Goal: Task Accomplishment & Management: Complete application form

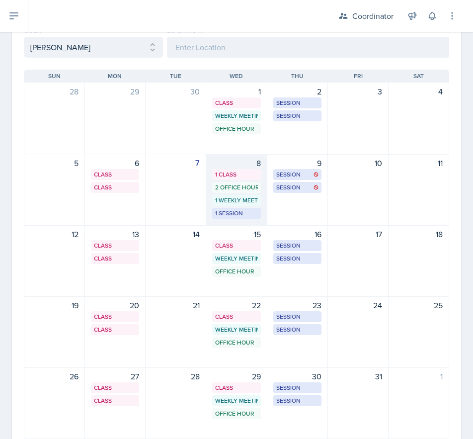
scroll to position [50, 0]
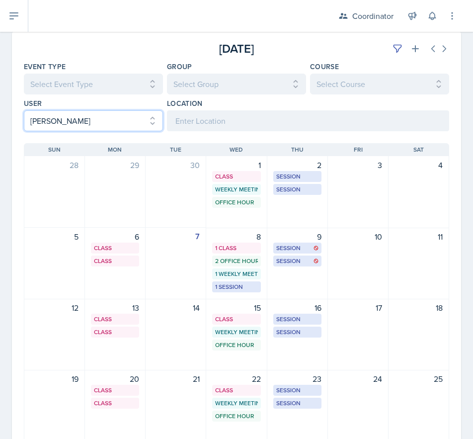
click at [38, 121] on select "Select User All [PERSON_NAME] [PERSON_NAME] [PERSON_NAME] [PERSON_NAME] [PERSON…" at bounding box center [93, 120] width 139 height 21
select select "ac46c631-71ac-4d39-a4fd-f2d8046ab2f5"
click at [24, 110] on select "Select User All [PERSON_NAME] [PERSON_NAME] [PERSON_NAME] [PERSON_NAME] [PERSON…" at bounding box center [93, 120] width 139 height 21
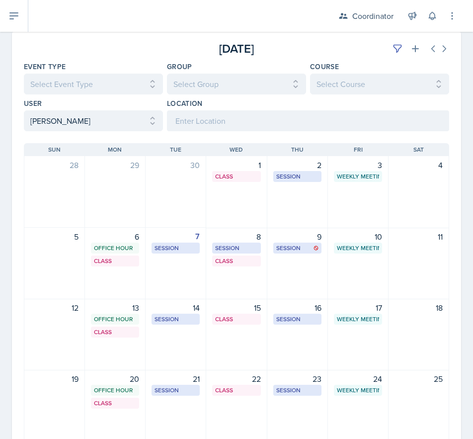
click at [235, 272] on div "8 Session MOR 288 - Rescheduled Session 11:00 AM - 12:30 PM Class MOR 292 4:20 …" at bounding box center [236, 264] width 61 height 72
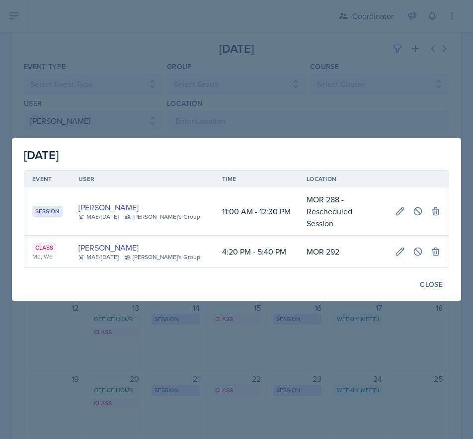
click at [200, 372] on div at bounding box center [236, 219] width 473 height 439
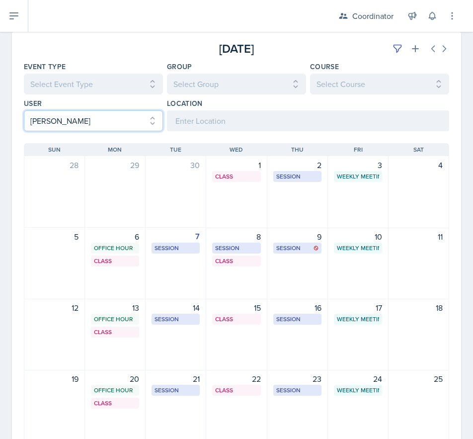
click at [59, 115] on select "Select User All [PERSON_NAME] [PERSON_NAME] [PERSON_NAME] [PERSON_NAME] [PERSON…" at bounding box center [93, 120] width 139 height 21
click at [24, 110] on select "Select User All [PERSON_NAME] [PERSON_NAME] [PERSON_NAME] [PERSON_NAME] [PERSON…" at bounding box center [93, 120] width 139 height 21
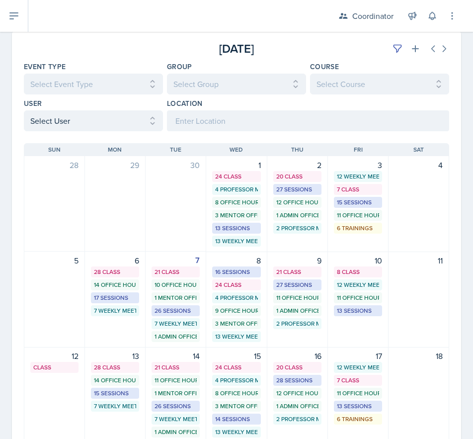
click at [381, 50] on div "[DATE]" at bounding box center [378, 49] width 142 height 18
drag, startPoint x: 389, startPoint y: 49, endPoint x: 359, endPoint y: 49, distance: 30.3
click at [392, 49] on icon at bounding box center [397, 49] width 10 height 10
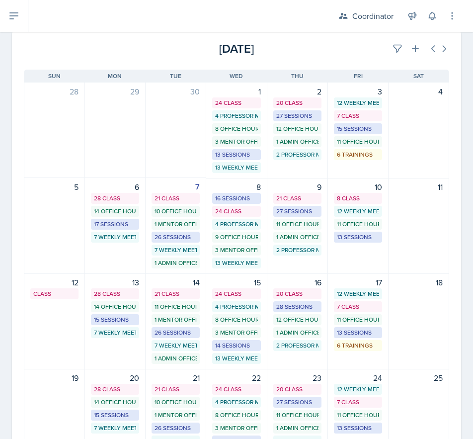
click at [316, 49] on div "[DATE]" at bounding box center [378, 49] width 142 height 18
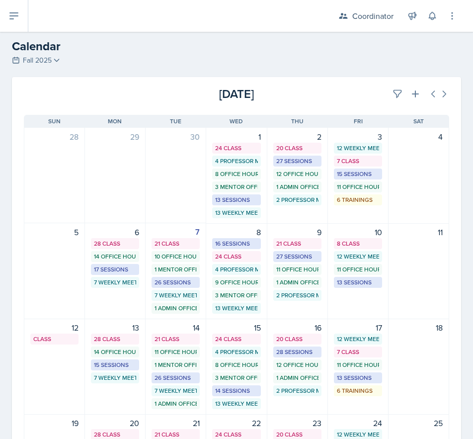
scroll to position [0, 0]
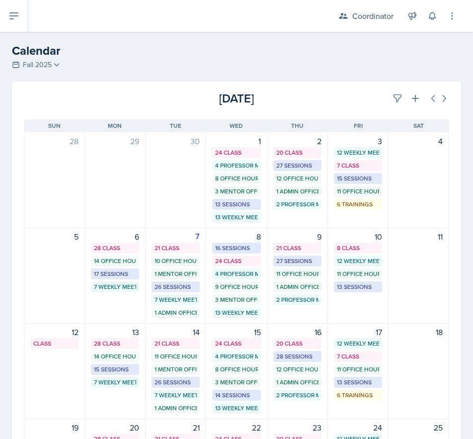
click at [383, 110] on div "[DATE] Sun [DATE] Mon [DATE] Tue [DATE] Wed [DATE] Thu [DATE] Fri [DATE] Sat 28…" at bounding box center [236, 364] width 449 height 514
click at [392, 94] on icon at bounding box center [397, 98] width 10 height 10
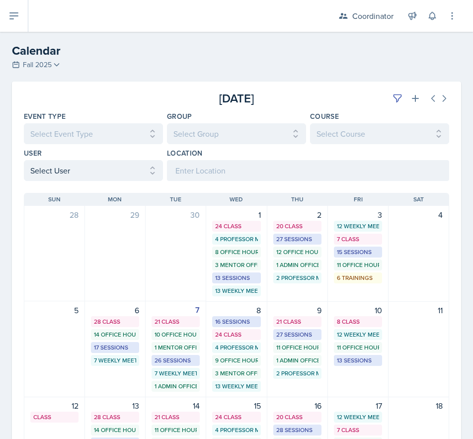
click at [96, 157] on div "User" at bounding box center [93, 153] width 139 height 10
click at [92, 166] on select "Select User All [PERSON_NAME] [PERSON_NAME] [PERSON_NAME] [PERSON_NAME] [PERSON…" at bounding box center [93, 170] width 139 height 21
select select "ac46c631-71ac-4d39-a4fd-f2d8046ab2f5"
click at [24, 160] on select "Select User All [PERSON_NAME] [PERSON_NAME] [PERSON_NAME] [PERSON_NAME] [PERSON…" at bounding box center [93, 170] width 139 height 21
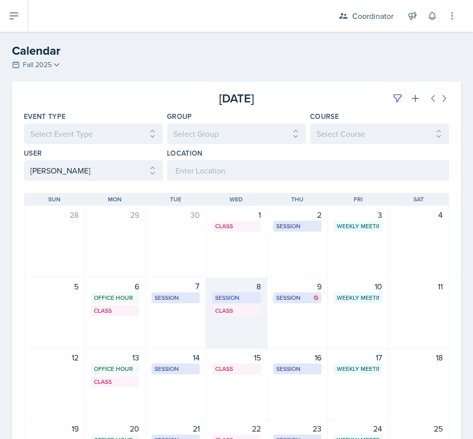
click at [236, 334] on div "8 Session MOR 288 - Rescheduled Session 11:00 AM - 12:30 PM Class MOR 292 4:20 …" at bounding box center [236, 313] width 61 height 72
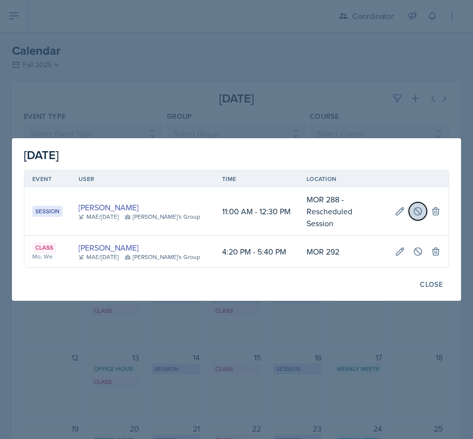
click at [417, 210] on icon at bounding box center [418, 211] width 10 height 10
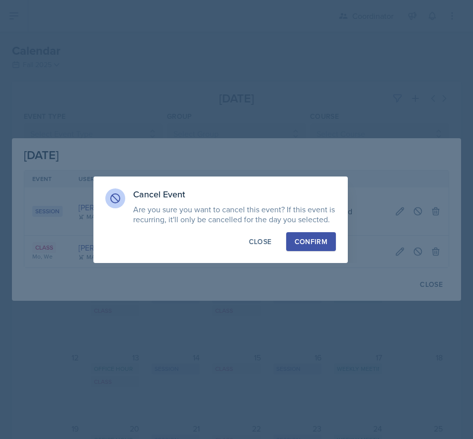
click at [306, 234] on button "Confirm" at bounding box center [311, 241] width 50 height 19
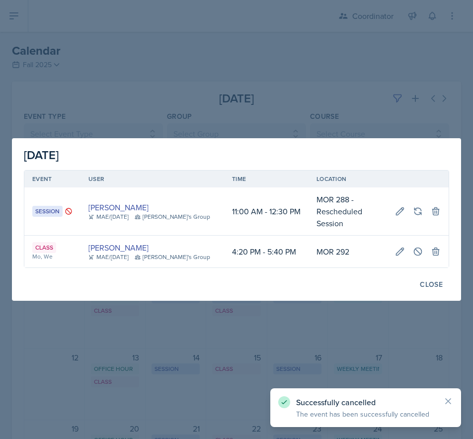
click at [185, 83] on div at bounding box center [236, 219] width 473 height 439
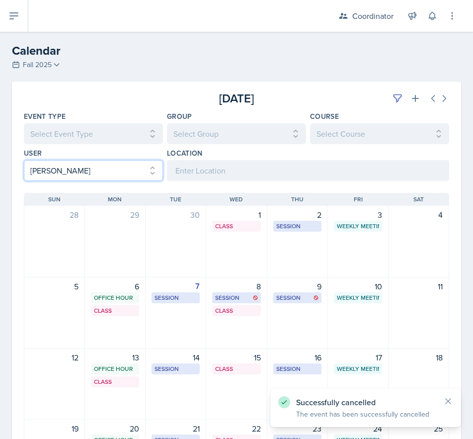
click at [70, 166] on select "Select User All [PERSON_NAME] [PERSON_NAME] [PERSON_NAME] [PERSON_NAME] [PERSON…" at bounding box center [93, 170] width 139 height 21
click at [24, 160] on select "Select User All [PERSON_NAME] [PERSON_NAME] [PERSON_NAME] [PERSON_NAME] [PERSON…" at bounding box center [93, 170] width 139 height 21
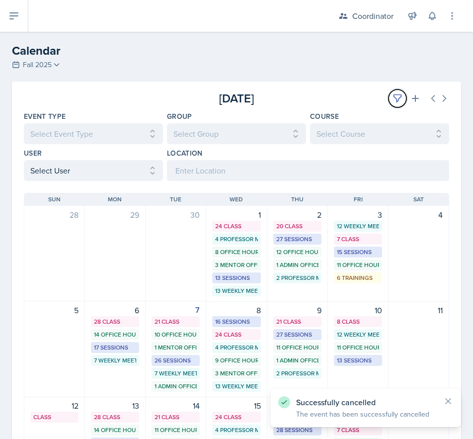
click at [388, 99] on button at bounding box center [397, 98] width 18 height 18
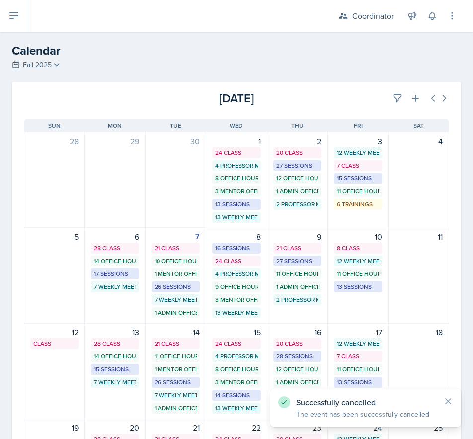
click at [270, 115] on div "[DATE] Sun [DATE] Mon [DATE] Tue [DATE] Wed [DATE] Thu [DATE] Fri [DATE] Sat 28…" at bounding box center [236, 364] width 449 height 514
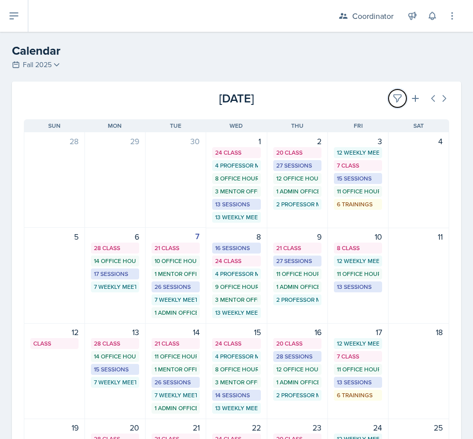
drag, startPoint x: 389, startPoint y: 95, endPoint x: 351, endPoint y: 119, distance: 45.1
click at [394, 95] on icon at bounding box center [397, 98] width 7 height 7
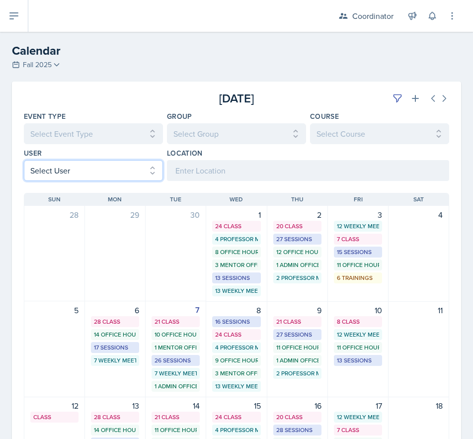
click at [66, 165] on select "Select User All [PERSON_NAME] [PERSON_NAME] [PERSON_NAME] [PERSON_NAME] [PERSON…" at bounding box center [93, 170] width 139 height 21
select select "481202eb-b246-4b62-a80e-9d17d239237b"
click at [24, 160] on select "Select User All [PERSON_NAME] [PERSON_NAME] [PERSON_NAME] [PERSON_NAME] [PERSON…" at bounding box center [93, 170] width 139 height 21
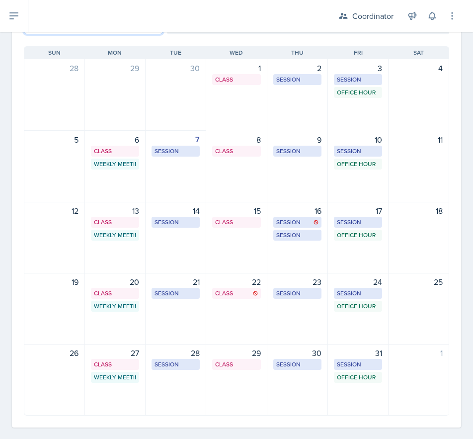
scroll to position [149, 0]
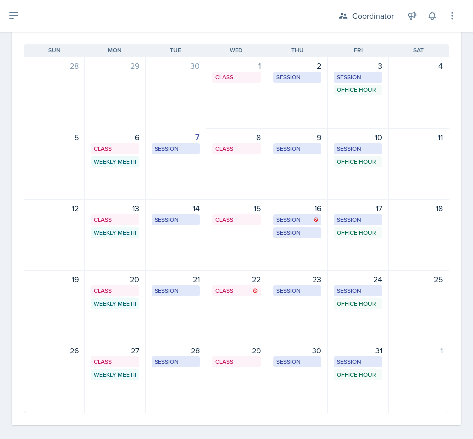
click at [162, 177] on div "7 Session BAB 204 1:30 PM - 2:30 PM" at bounding box center [176, 164] width 61 height 72
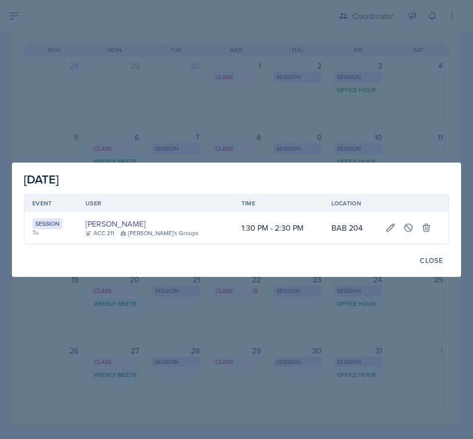
click at [241, 77] on div at bounding box center [236, 219] width 473 height 439
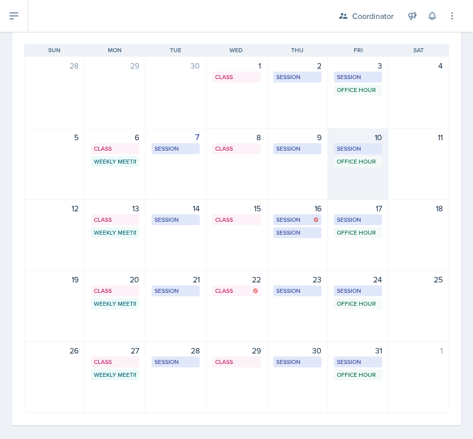
click at [359, 181] on div "10 Session BAB 216 11:30 AM - 12:30 PM Office Hour SSC 1:00 PM - 2:00 PM" at bounding box center [358, 164] width 61 height 72
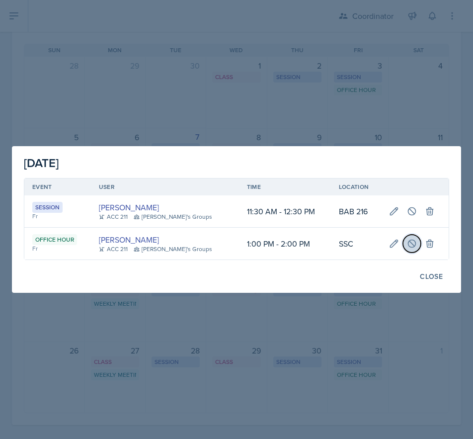
click at [408, 247] on icon at bounding box center [411, 242] width 7 height 7
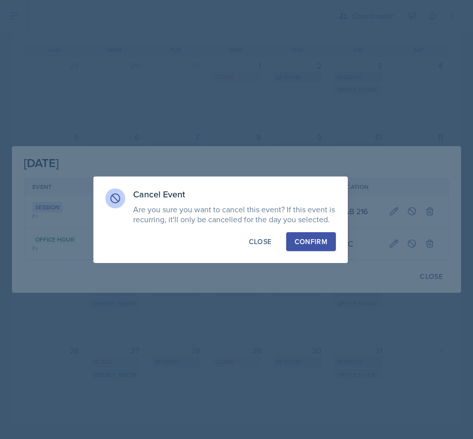
click at [304, 246] on div "Confirm" at bounding box center [311, 241] width 33 height 10
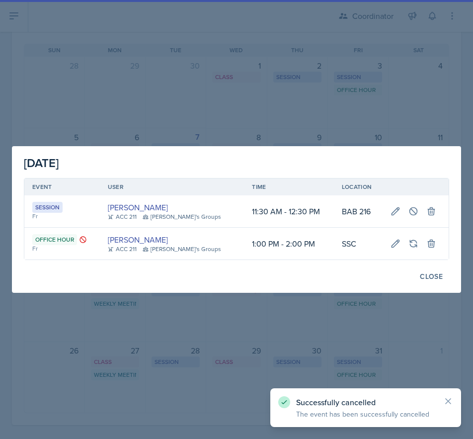
click at [262, 104] on div at bounding box center [236, 219] width 473 height 439
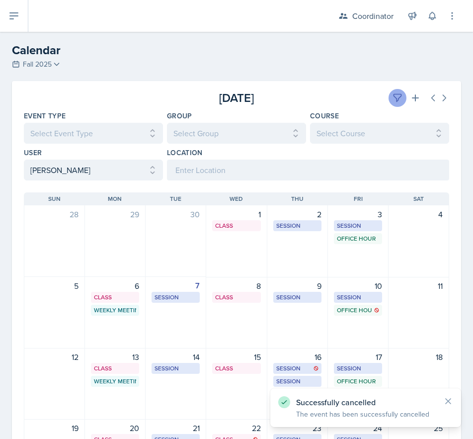
scroll to position [0, 0]
click at [410, 100] on icon at bounding box center [415, 98] width 10 height 10
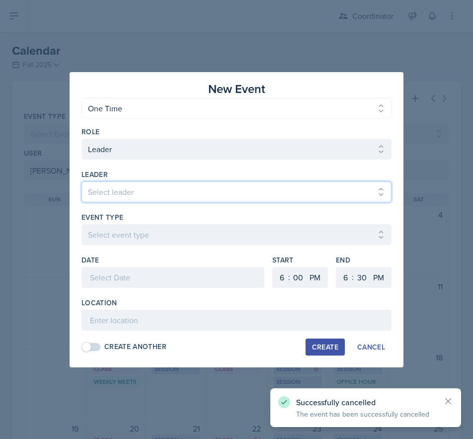
click at [147, 190] on select "Select leader [PERSON_NAME] [PERSON_NAME] [PERSON_NAME] [PERSON_NAME] [PERSON_N…" at bounding box center [236, 191] width 310 height 21
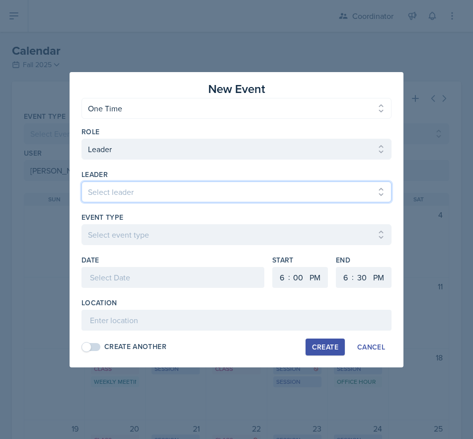
select select "78dc4bf4-6205-4e14-a73b-7f3dba3c49ac"
click at [81, 181] on select "Select leader [PERSON_NAME] [PERSON_NAME] [PERSON_NAME] [PERSON_NAME] [PERSON_N…" at bounding box center [236, 191] width 310 height 21
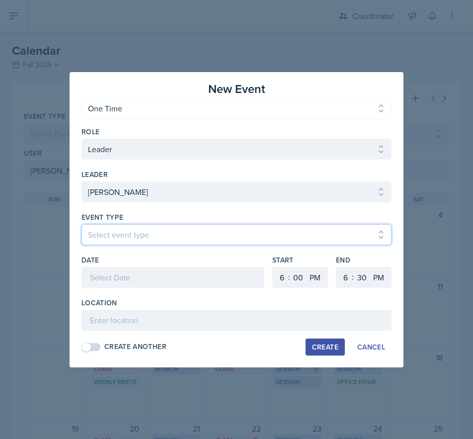
click at [133, 239] on select "Select event type Admin Office Hour Cal Workshop Class Class Announcement LA Pe…" at bounding box center [236, 234] width 310 height 21
select select "711e3089-b526-4ace-8ef7-b628edcb7570"
click at [81, 224] on select "Select event type Admin Office Hour Cal Workshop Class Class Announcement LA Pe…" at bounding box center [236, 234] width 310 height 21
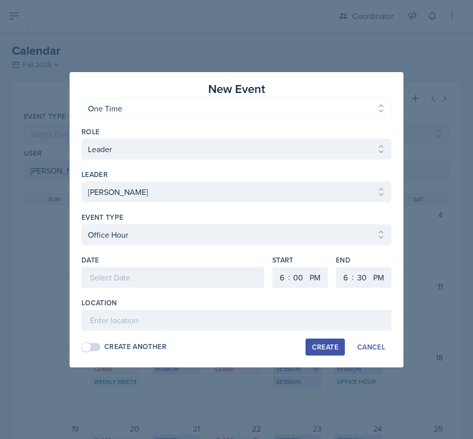
click at [108, 275] on div at bounding box center [172, 277] width 183 height 21
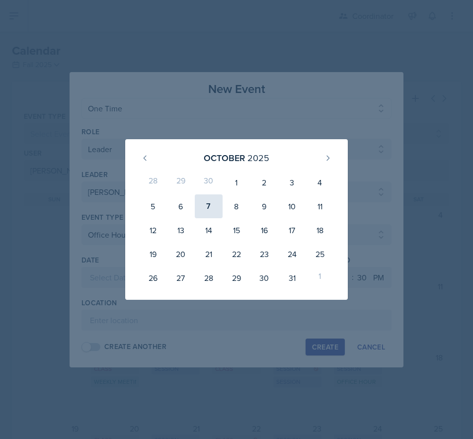
click at [213, 199] on div "7" at bounding box center [209, 206] width 28 height 24
type input "[DATE]"
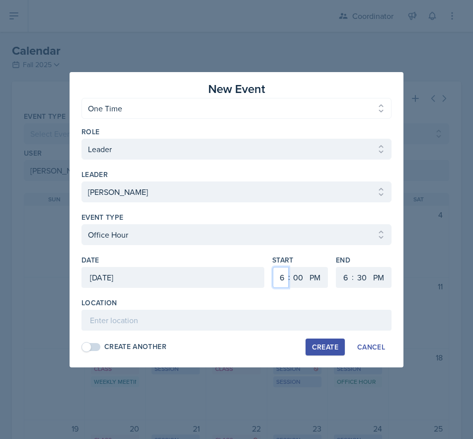
click at [279, 273] on select "1 2 3 4 5 6 7 8 9 10 11 12" at bounding box center [281, 277] width 16 height 21
select select "2"
click at [273, 267] on select "1 2 3 4 5 6 7 8 9 10 11 12" at bounding box center [281, 277] width 16 height 21
drag, startPoint x: 297, startPoint y: 276, endPoint x: 297, endPoint y: 268, distance: 7.9
click at [297, 276] on select "00 05 10 15 20 25 30 35 40 45 50 55" at bounding box center [298, 277] width 16 height 21
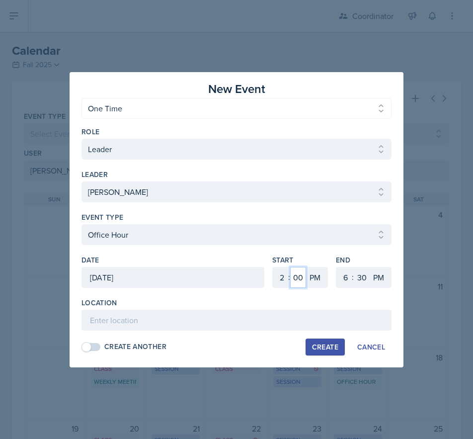
select select "45"
click at [290, 267] on select "00 05 10 15 20 25 30 35 40 45 50 55" at bounding box center [298, 277] width 16 height 21
drag, startPoint x: 348, startPoint y: 277, endPoint x: 348, endPoint y: 271, distance: 6.5
click at [348, 277] on select "1 2 3 4 5 6 7 8 9 10 11 12" at bounding box center [344, 277] width 16 height 21
select select "3"
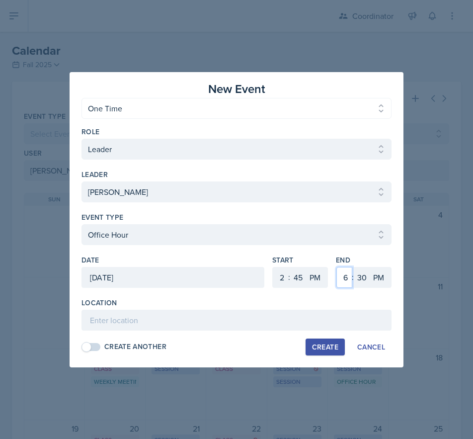
click at [336, 267] on select "1 2 3 4 5 6 7 8 9 10 11 12" at bounding box center [344, 277] width 16 height 21
click at [361, 273] on select "00 05 10 15 20 25 30 35 40 45 50 55" at bounding box center [362, 277] width 16 height 21
select select "45"
click at [354, 267] on select "00 05 10 15 20 25 30 35 40 45 50 55" at bounding box center [362, 277] width 16 height 21
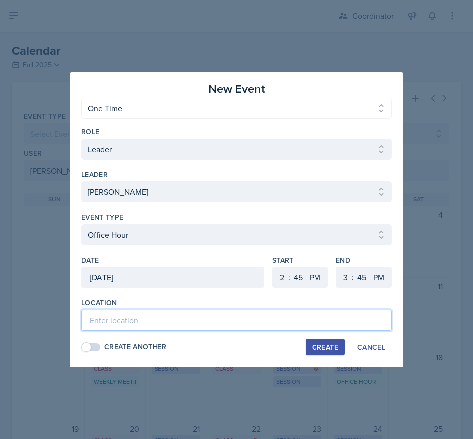
click at [249, 318] on input at bounding box center [236, 319] width 310 height 21
click at [113, 317] on input "SSC -0 Rescheduled Office Hour" at bounding box center [236, 319] width 310 height 21
drag, startPoint x: 256, startPoint y: 320, endPoint x: 294, endPoint y: 340, distance: 43.1
click at [256, 319] on input "SSC - Rescheduled Office Hour" at bounding box center [236, 319] width 310 height 21
type input "SSC - Rescheduled Office Hour"
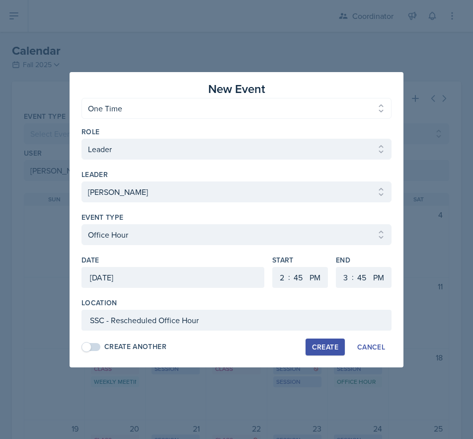
click at [324, 341] on button "Create" at bounding box center [325, 346] width 39 height 17
select select
select select "6"
select select "0"
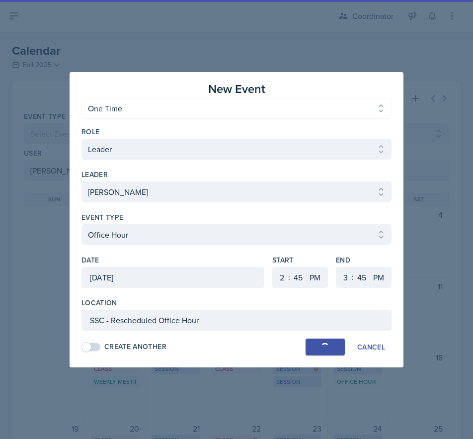
select select "6"
select select "30"
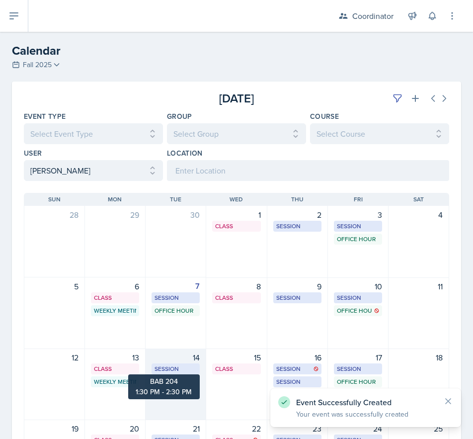
scroll to position [159, 0]
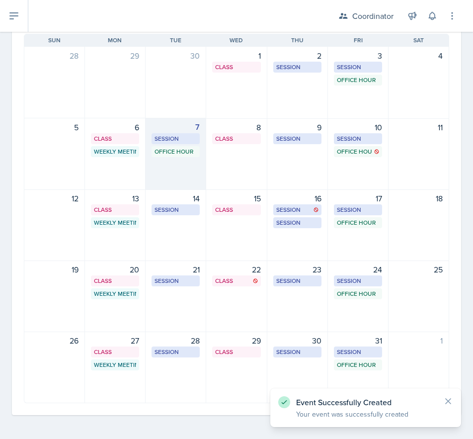
click at [186, 165] on div "7 Session BAB 204 1:30 PM - 2:30 PM Office Hour SSC - Rescheduled Office Hour 2…" at bounding box center [176, 154] width 61 height 72
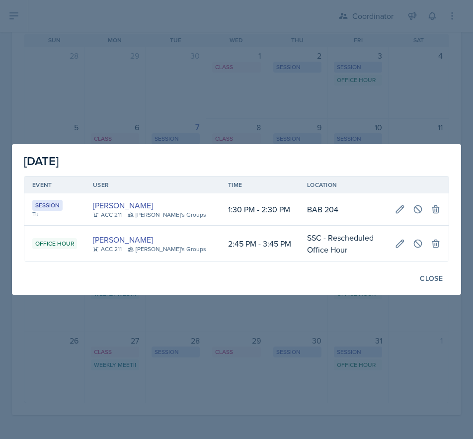
click at [193, 108] on div at bounding box center [236, 219] width 473 height 439
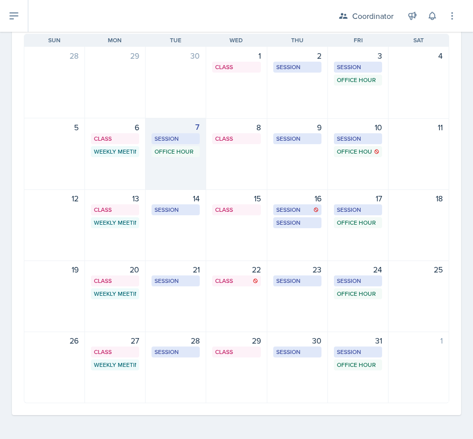
scroll to position [0, 0]
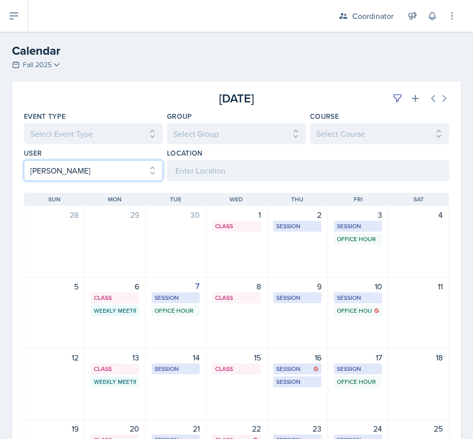
click at [67, 170] on select "Select User All [PERSON_NAME] [PERSON_NAME] [PERSON_NAME] [PERSON_NAME] [PERSON…" at bounding box center [93, 170] width 139 height 21
click at [24, 160] on select "Select User All [PERSON_NAME] [PERSON_NAME] [PERSON_NAME] [PERSON_NAME] [PERSON…" at bounding box center [93, 170] width 139 height 21
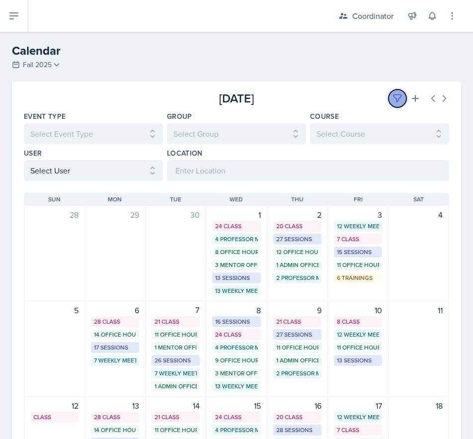
click at [392, 102] on icon at bounding box center [397, 98] width 10 height 10
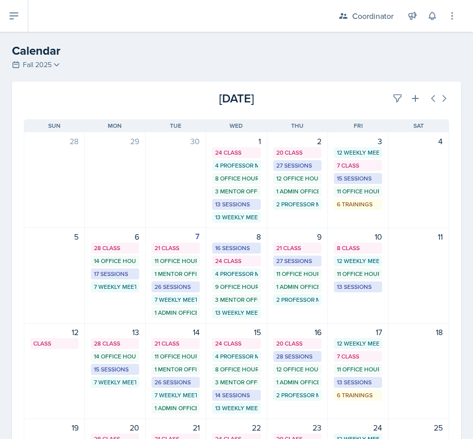
click at [361, 102] on div "[DATE]" at bounding box center [378, 98] width 142 height 18
click at [393, 98] on icon at bounding box center [397, 98] width 10 height 10
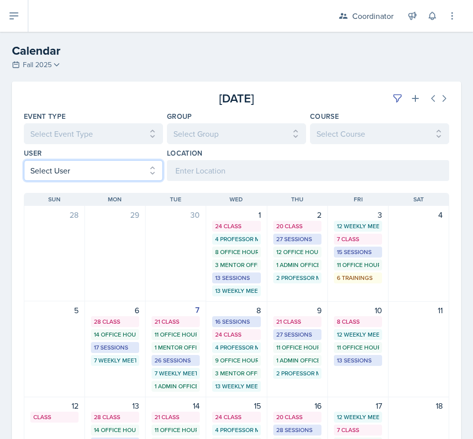
click at [65, 170] on select "Select User All [PERSON_NAME] [PERSON_NAME] [PERSON_NAME] [PERSON_NAME] [PERSON…" at bounding box center [93, 170] width 139 height 21
select select "481202eb-b246-4b62-a80e-9d17d239237b"
click at [24, 160] on select "Select User All [PERSON_NAME] [PERSON_NAME] [PERSON_NAME] [PERSON_NAME] [PERSON…" at bounding box center [93, 170] width 139 height 21
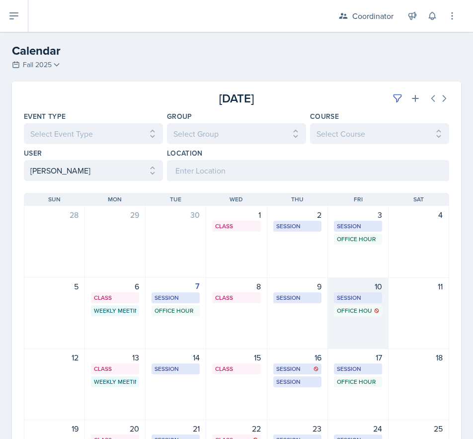
click at [361, 331] on div "10 Session BAB 216 11:30 AM - 12:30 PM Office Hour SSC 1:00 PM - 2:00 PM" at bounding box center [358, 313] width 61 height 72
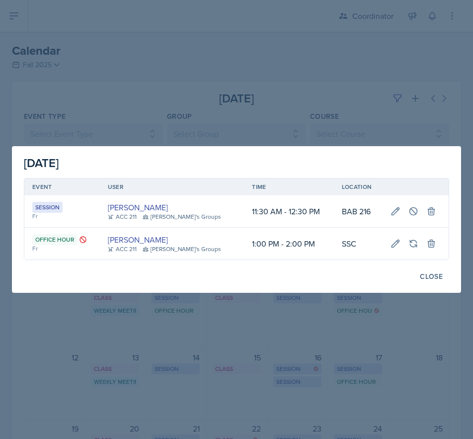
click at [167, 103] on div at bounding box center [236, 219] width 473 height 439
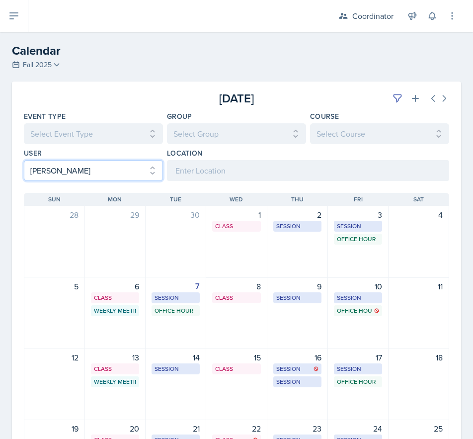
click at [52, 169] on select "Select User All [PERSON_NAME] [PERSON_NAME] [PERSON_NAME] [PERSON_NAME] [PERSON…" at bounding box center [93, 170] width 139 height 21
select select
click at [24, 160] on select "Select User All [PERSON_NAME] [PERSON_NAME] [PERSON_NAME] [PERSON_NAME] [PERSON…" at bounding box center [93, 170] width 139 height 21
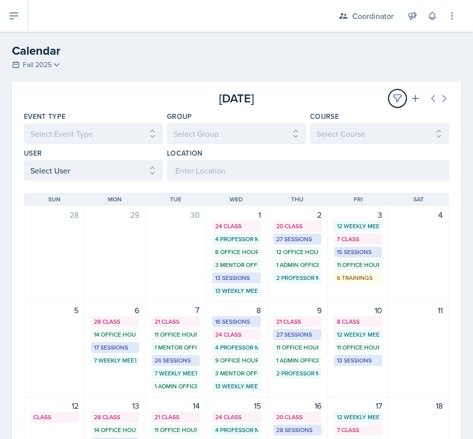
drag, startPoint x: 393, startPoint y: 101, endPoint x: 375, endPoint y: 101, distance: 18.4
click at [392, 101] on icon at bounding box center [397, 98] width 10 height 10
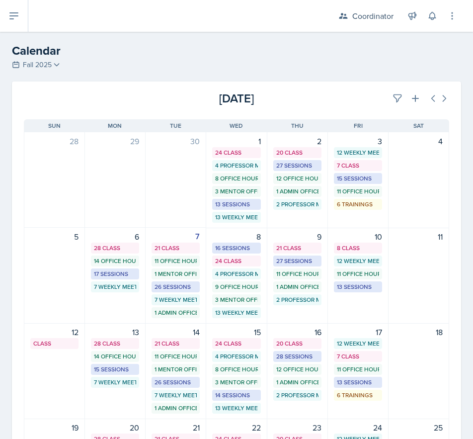
drag, startPoint x: 337, startPoint y: 101, endPoint x: 329, endPoint y: 120, distance: 20.8
click at [336, 101] on div "[DATE]" at bounding box center [378, 98] width 142 height 18
